Goal: Transaction & Acquisition: Obtain resource

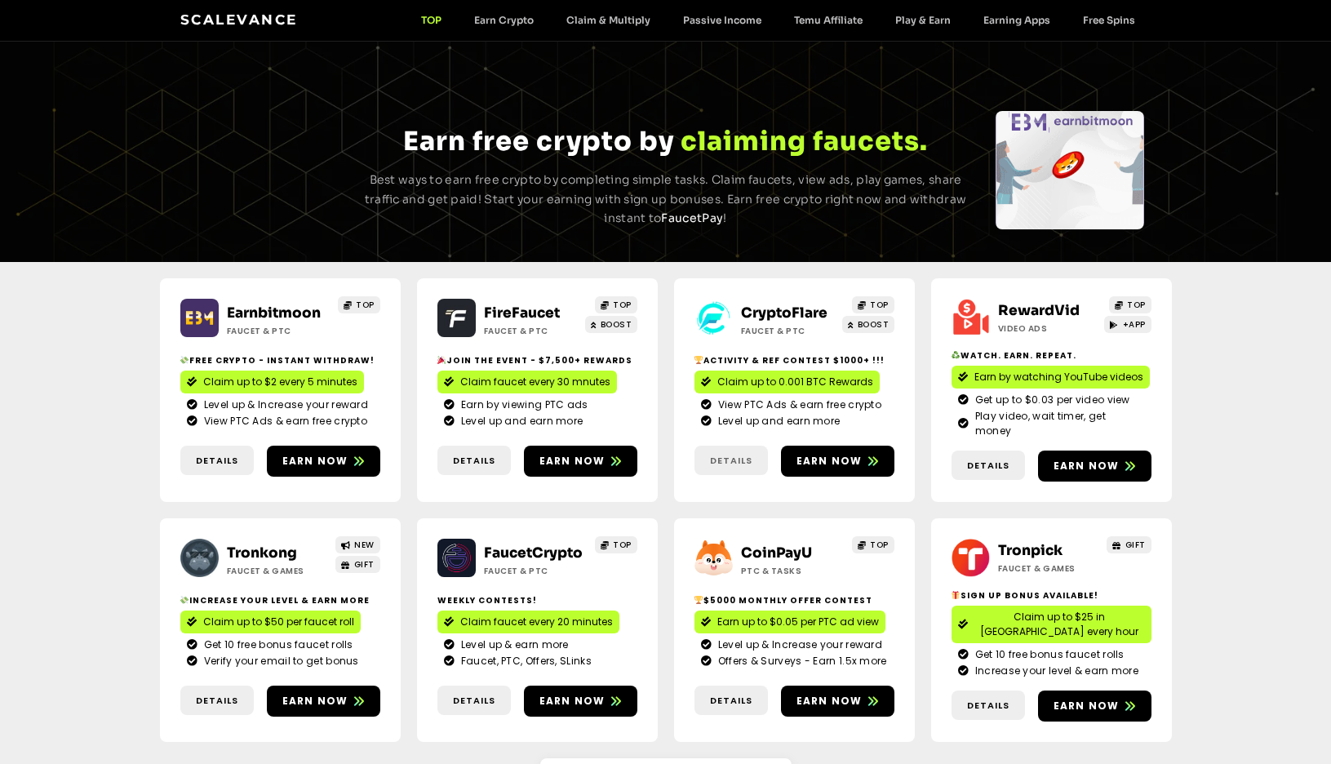
click at [734, 454] on span "Details" at bounding box center [731, 461] width 42 height 14
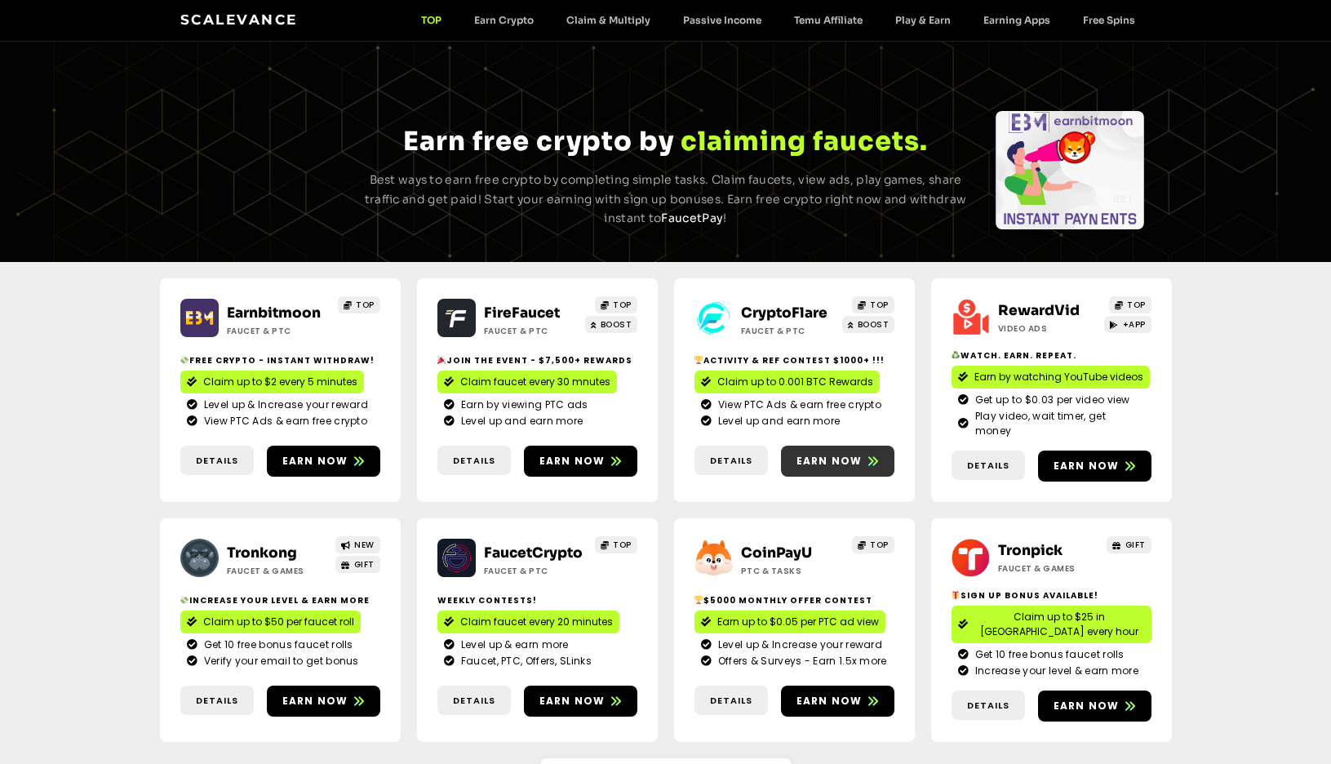
click at [839, 454] on span "Earn now" at bounding box center [830, 461] width 66 height 15
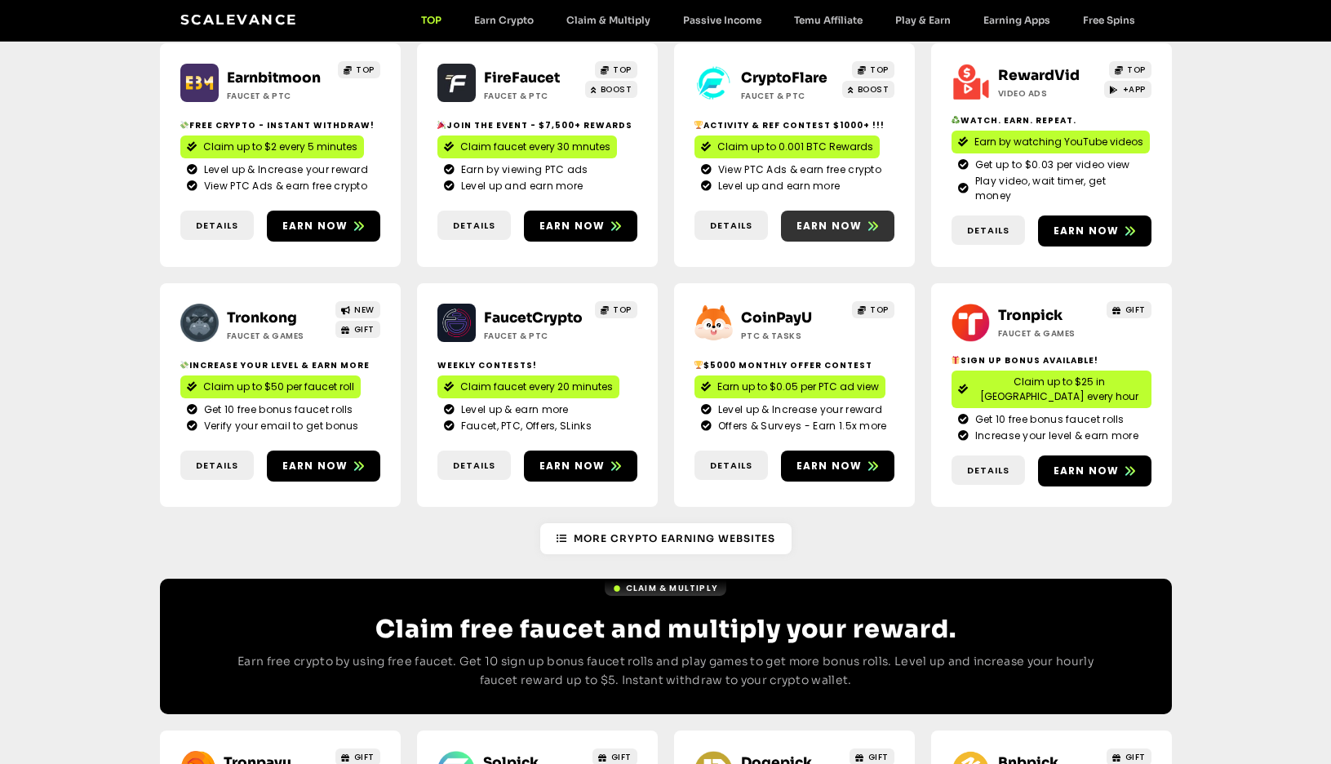
scroll to position [245, 0]
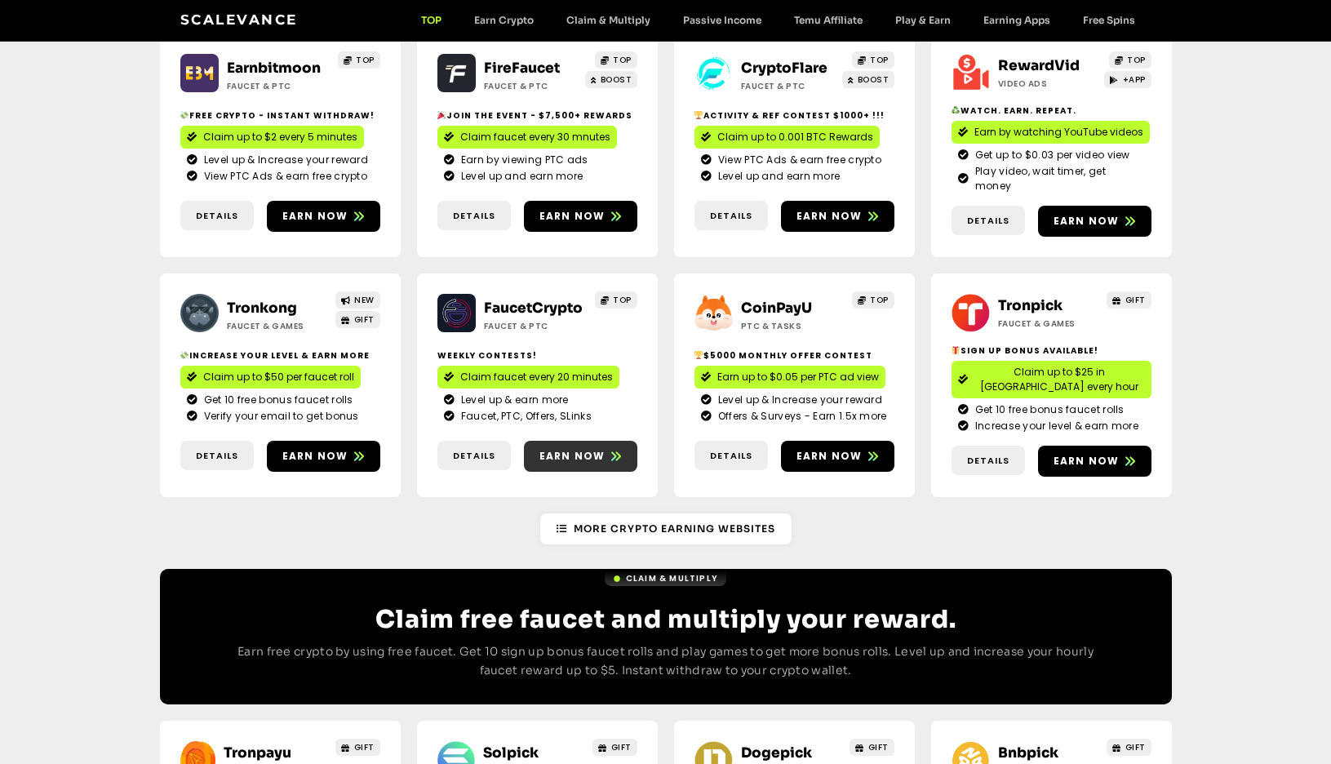
click at [580, 449] on span "Earn now" at bounding box center [573, 456] width 66 height 15
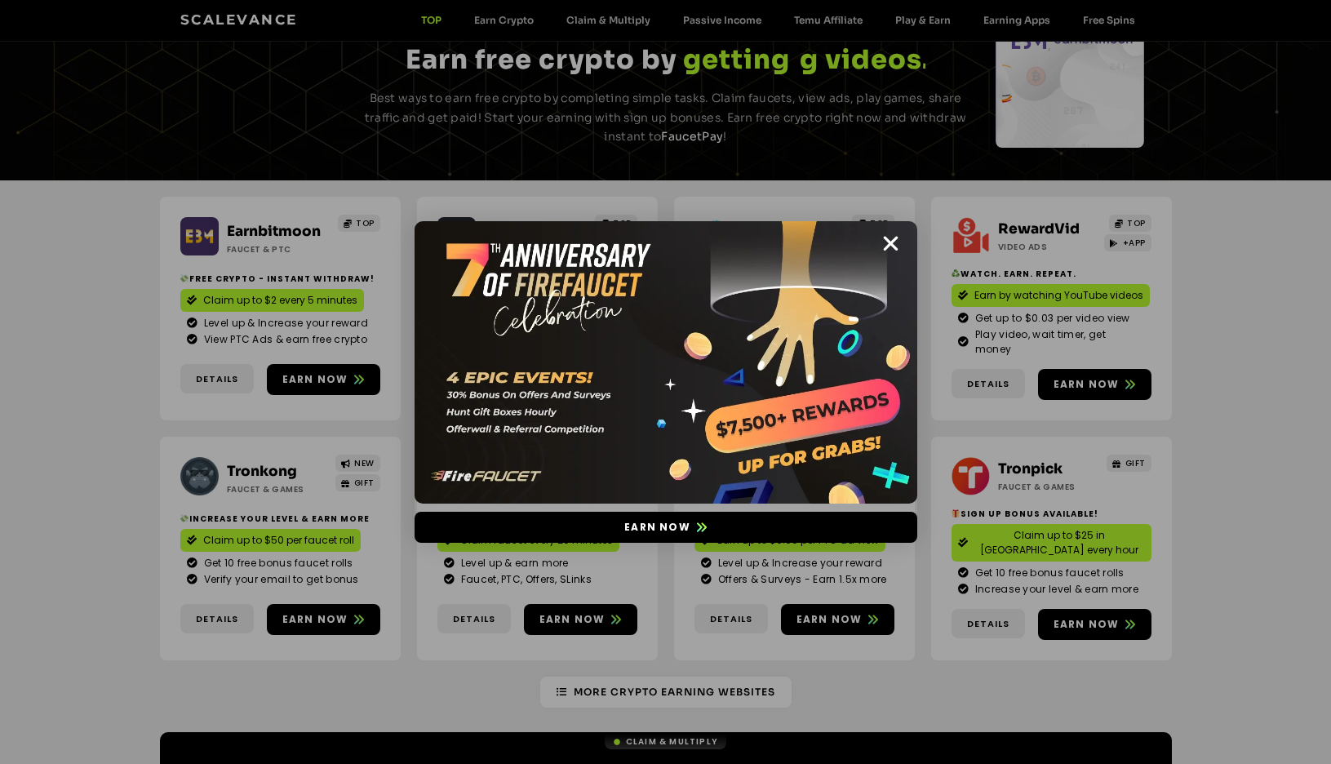
scroll to position [82, 0]
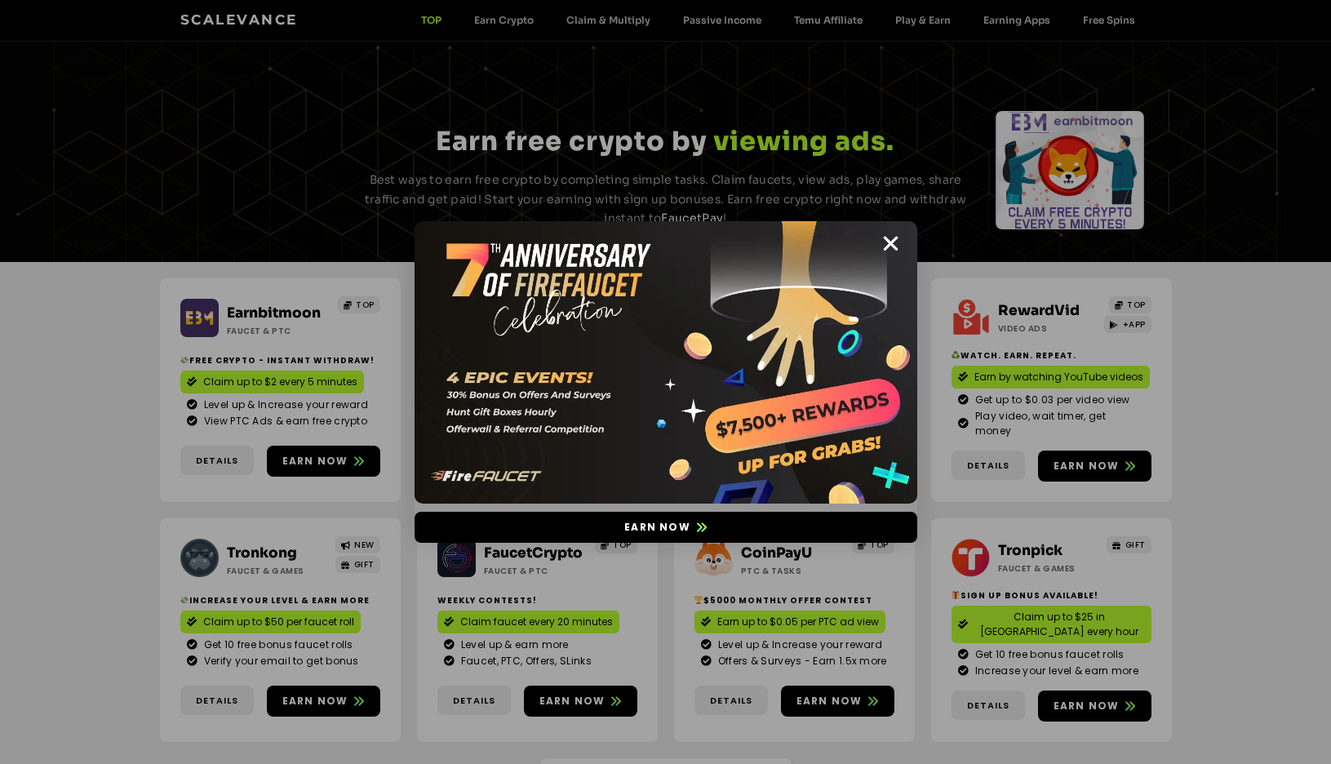
scroll to position [82, 0]
